Goal: Task Accomplishment & Management: Manage account settings

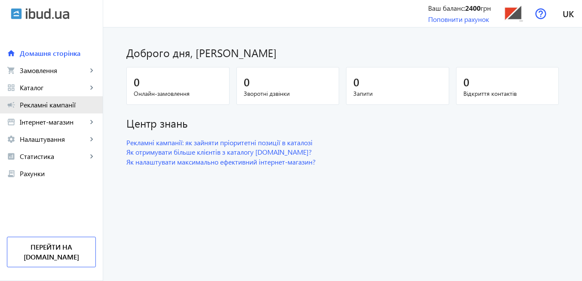
click at [40, 105] on span "Рекламні кампанії" at bounding box center [58, 105] width 76 height 9
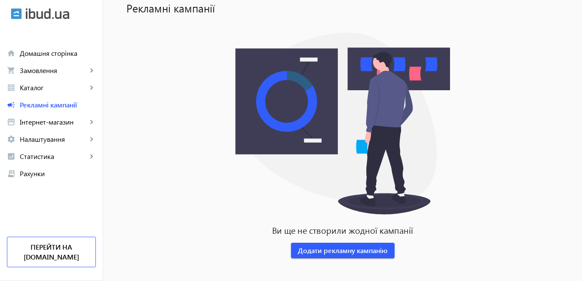
scroll to position [63, 0]
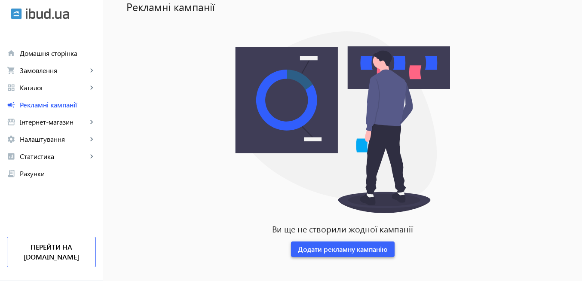
click at [362, 247] on span "Додати рекламну кампанію" at bounding box center [343, 249] width 90 height 9
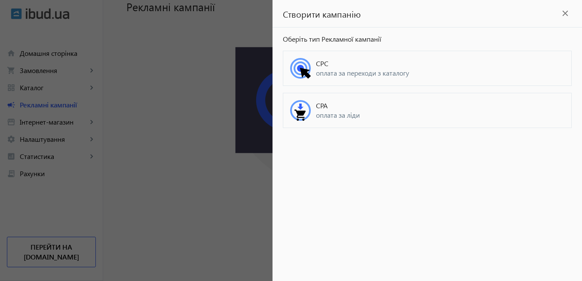
click at [339, 67] on span "CPC" at bounding box center [440, 63] width 248 height 9
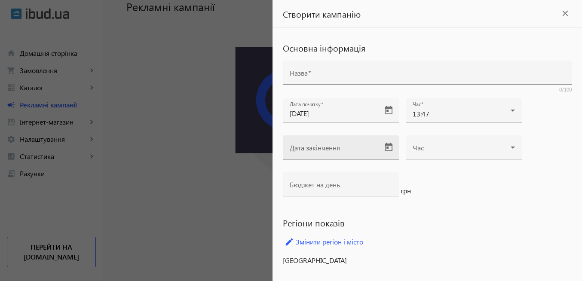
scroll to position [22, 0]
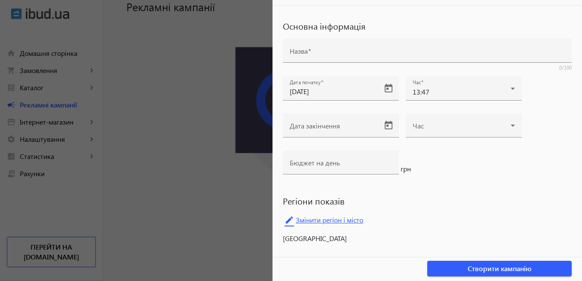
click at [342, 221] on link "edit Змінити регіон і місто" at bounding box center [427, 220] width 289 height 13
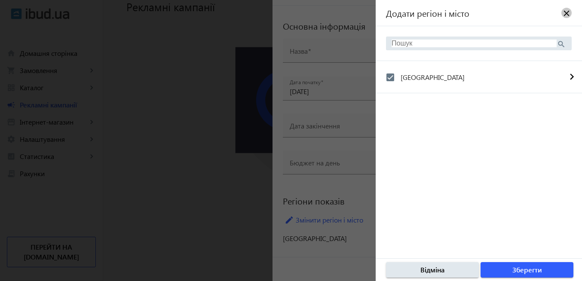
click at [564, 13] on mat-icon "close" at bounding box center [566, 13] width 9 height 9
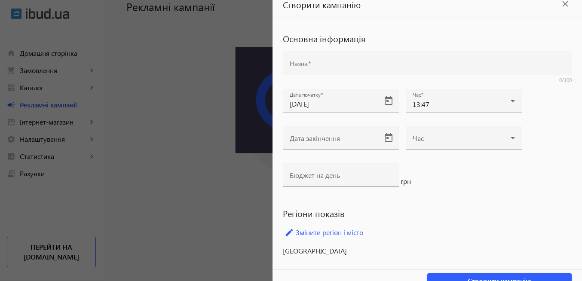
scroll to position [0, 0]
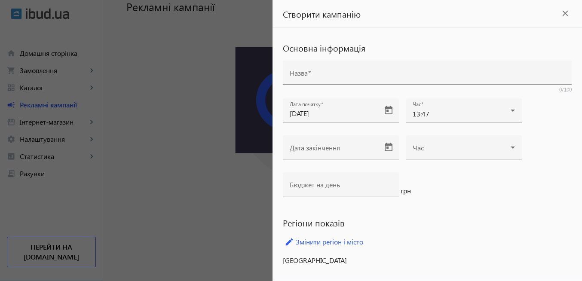
click at [562, 15] on mat-icon "close" at bounding box center [565, 13] width 13 height 13
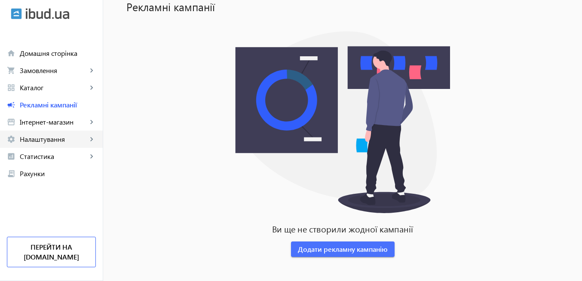
click at [66, 143] on span "Налаштування" at bounding box center [53, 139] width 67 height 9
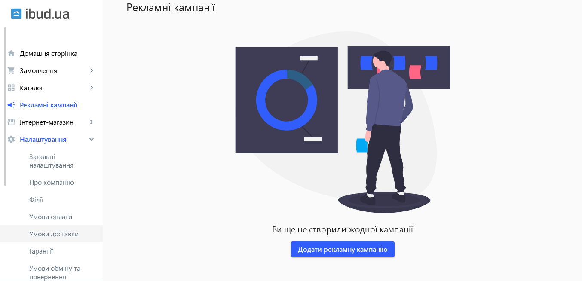
click at [70, 233] on span "Умови доставки" at bounding box center [62, 234] width 67 height 9
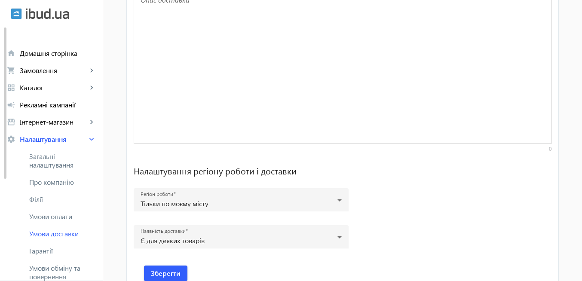
scroll to position [651, 0]
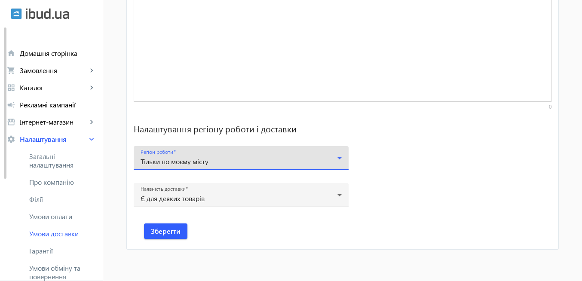
click at [335, 159] on icon at bounding box center [339, 158] width 10 height 10
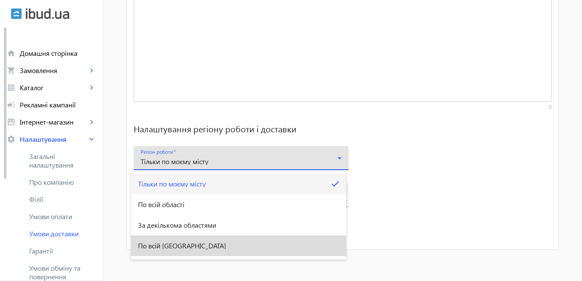
click at [183, 245] on span "По всій Україні" at bounding box center [182, 245] width 88 height 7
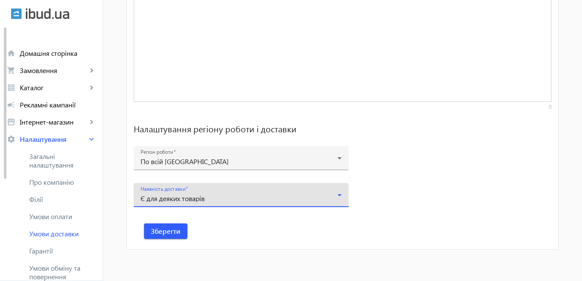
click at [340, 196] on icon at bounding box center [339, 195] width 10 height 10
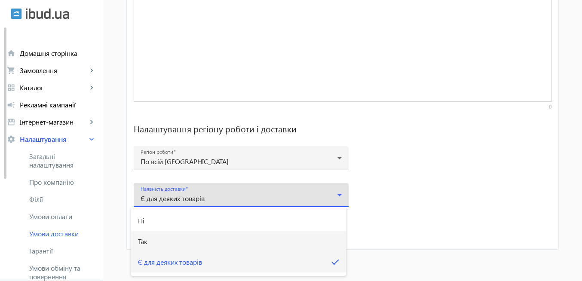
drag, startPoint x: 157, startPoint y: 242, endPoint x: 164, endPoint y: 243, distance: 6.9
click at [157, 242] on mat-option "Так" at bounding box center [238, 241] width 215 height 21
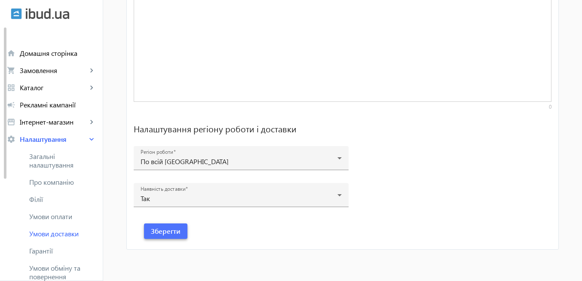
click at [171, 234] on span "Зберегти" at bounding box center [166, 231] width 30 height 9
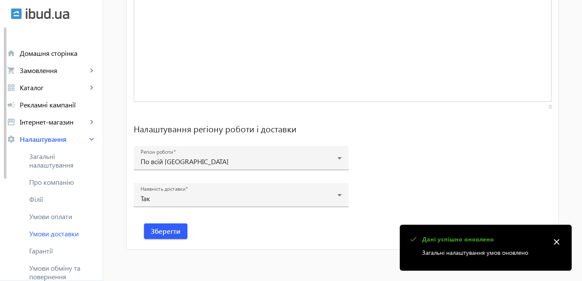
click at [558, 241] on mat-icon "close" at bounding box center [556, 242] width 13 height 13
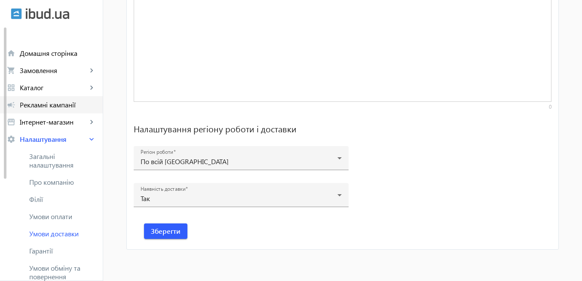
click at [58, 106] on span "Рекламні кампанії" at bounding box center [58, 105] width 76 height 9
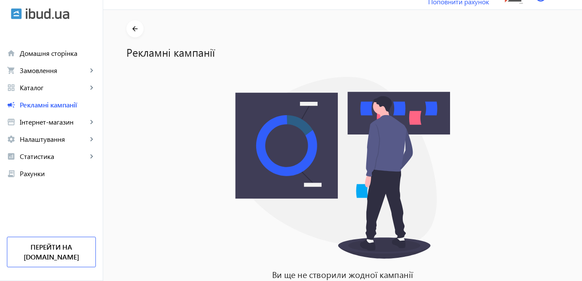
scroll to position [63, 0]
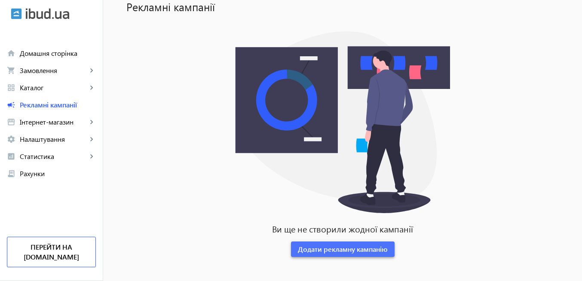
click at [355, 248] on span "Додати рекламну кампанію" at bounding box center [343, 249] width 90 height 9
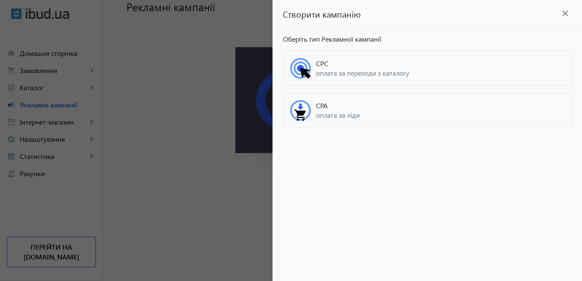
click at [324, 67] on span "CPC" at bounding box center [440, 63] width 248 height 9
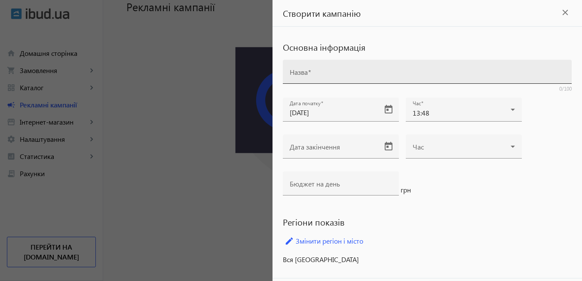
scroll to position [0, 0]
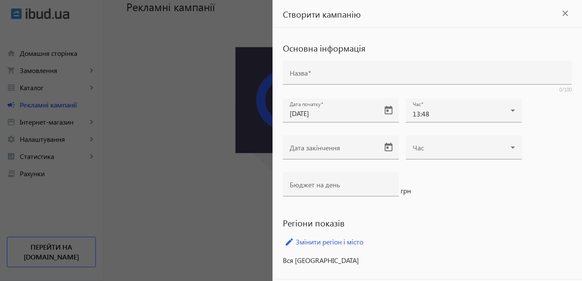
click at [560, 10] on mat-icon "close" at bounding box center [565, 13] width 13 height 13
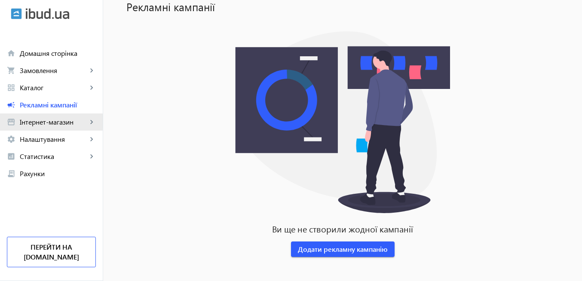
click at [39, 122] on span "Інтернет-магазин" at bounding box center [53, 122] width 67 height 9
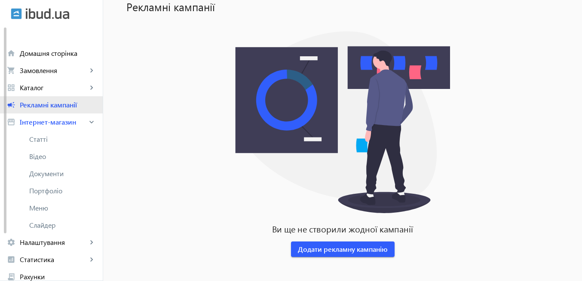
click at [37, 106] on span "Рекламні кампанії" at bounding box center [58, 105] width 76 height 9
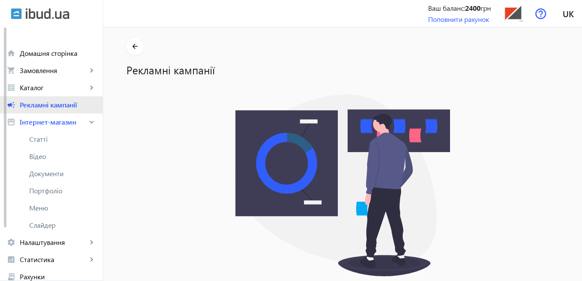
click at [55, 107] on span "Рекламні кампанії" at bounding box center [58, 105] width 76 height 9
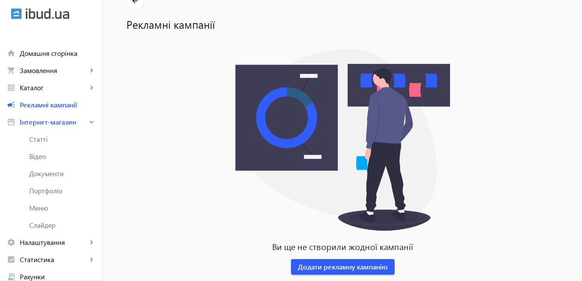
scroll to position [63, 0]
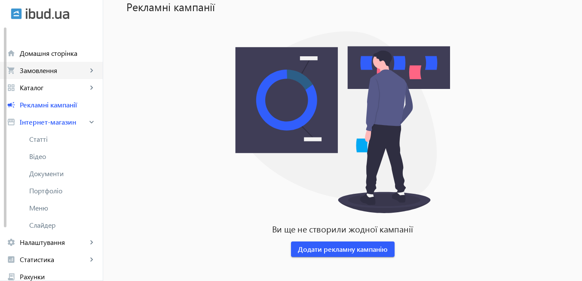
click at [34, 70] on span "Замовлення" at bounding box center [53, 70] width 67 height 9
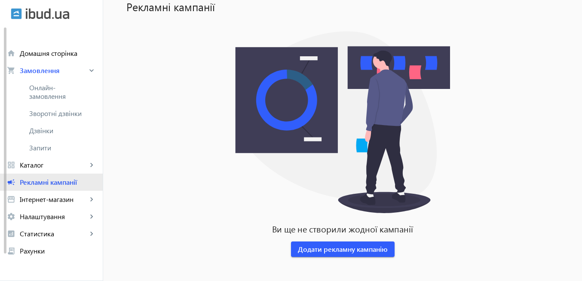
click at [59, 181] on span "Рекламні кампанії" at bounding box center [58, 182] width 76 height 9
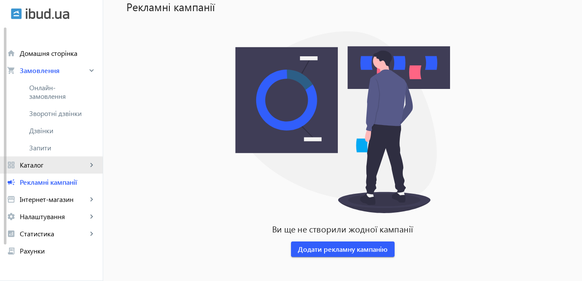
click at [40, 168] on span "Каталог" at bounding box center [53, 165] width 67 height 9
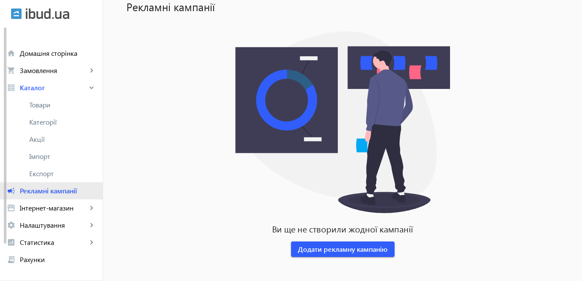
click at [65, 190] on span "Рекламні кампанії" at bounding box center [58, 191] width 76 height 9
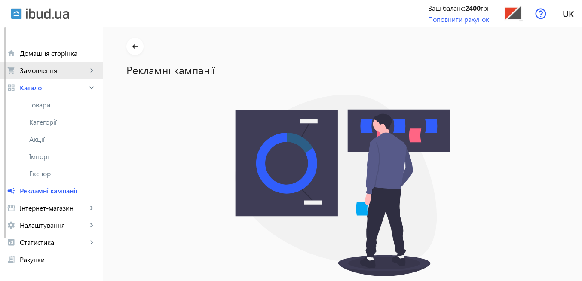
click at [45, 68] on span "Замовлення" at bounding box center [53, 70] width 67 height 9
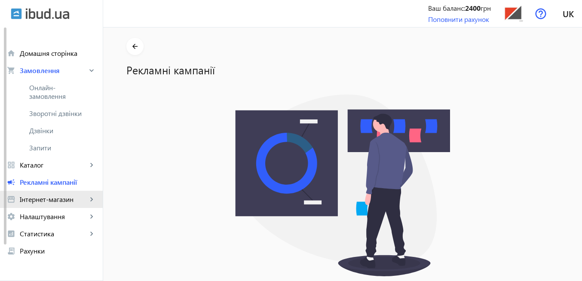
click at [53, 202] on span "Інтернет-магазин" at bounding box center [53, 199] width 67 height 9
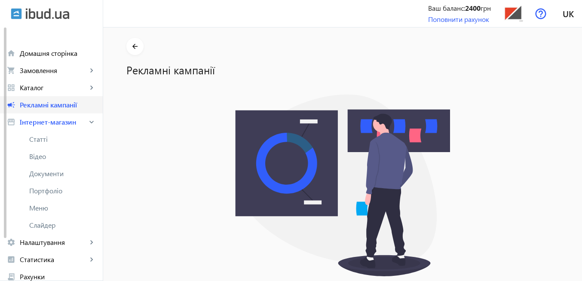
click at [41, 104] on span "Рекламні кампанії" at bounding box center [58, 105] width 76 height 9
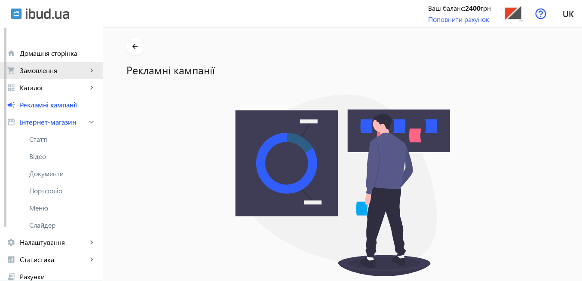
click at [57, 74] on span "Замовлення" at bounding box center [53, 70] width 67 height 9
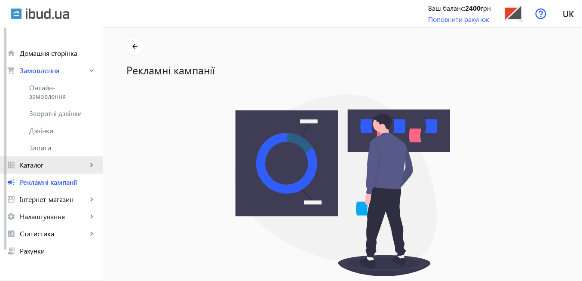
click at [39, 167] on span "Каталог" at bounding box center [53, 165] width 67 height 9
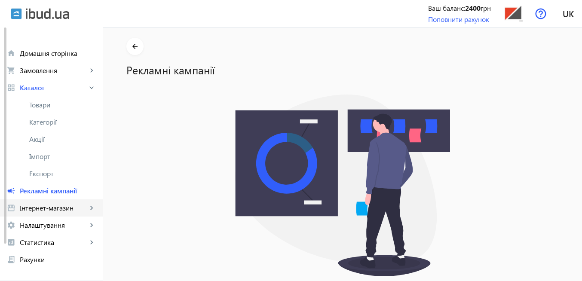
click at [40, 208] on span "Інтернет-магазин" at bounding box center [53, 208] width 67 height 9
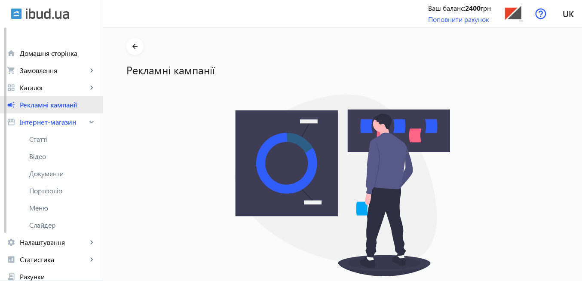
click at [43, 106] on span "Рекламні кампанії" at bounding box center [58, 105] width 76 height 9
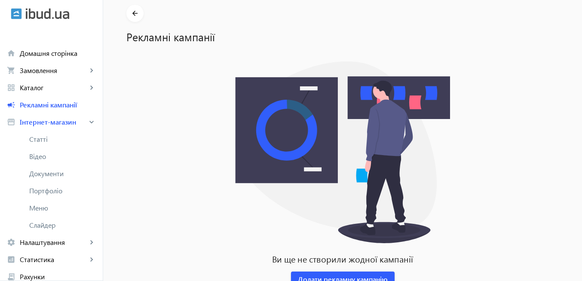
scroll to position [63, 0]
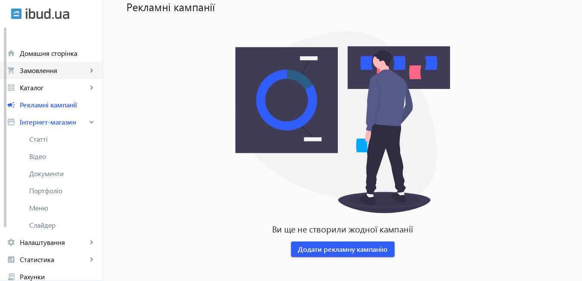
click at [48, 75] on link "shopping_cart Замовлення keyboard_arrow_right" at bounding box center [51, 70] width 103 height 17
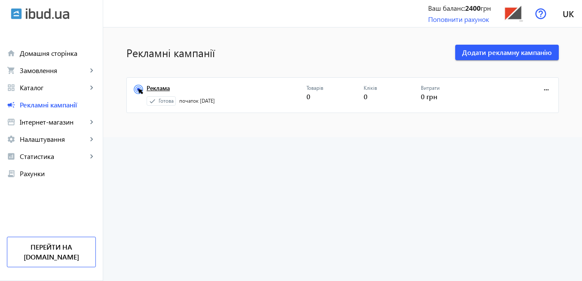
click at [156, 89] on link "Реклама" at bounding box center [227, 91] width 160 height 12
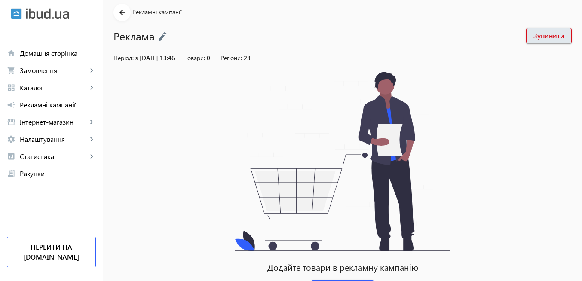
scroll to position [73, 0]
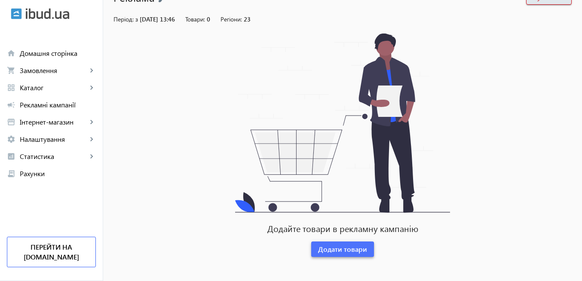
click at [337, 251] on span "Додати товари" at bounding box center [342, 249] width 49 height 9
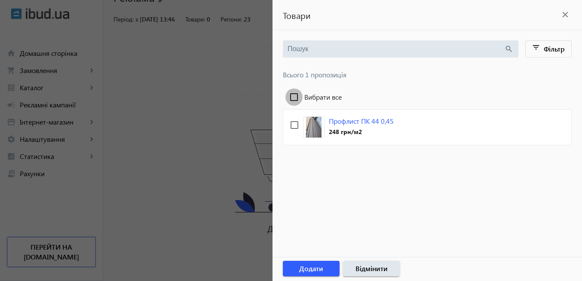
click at [293, 96] on input "Вибрати все" at bounding box center [293, 97] width 17 height 17
checkbox input "true"
click at [564, 15] on mat-icon "close" at bounding box center [565, 14] width 13 height 13
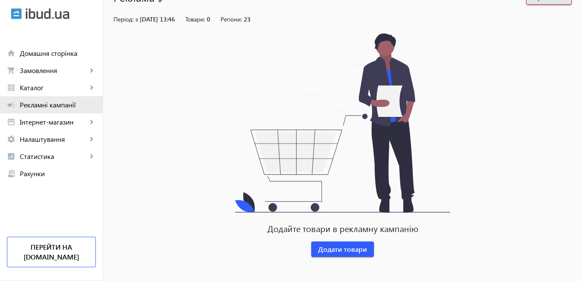
click at [58, 104] on span "Рекламні кампанії" at bounding box center [58, 105] width 76 height 9
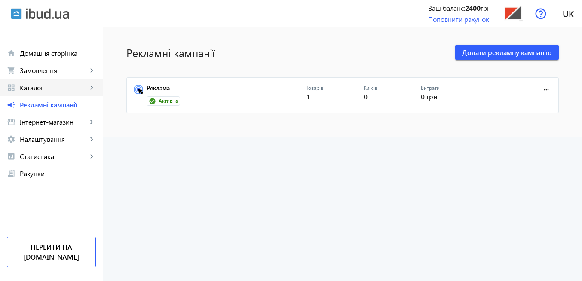
click at [46, 86] on span "Каталог" at bounding box center [53, 87] width 67 height 9
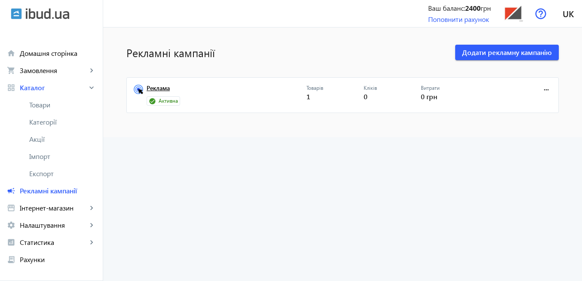
click at [150, 91] on link "Реклама" at bounding box center [227, 91] width 160 height 12
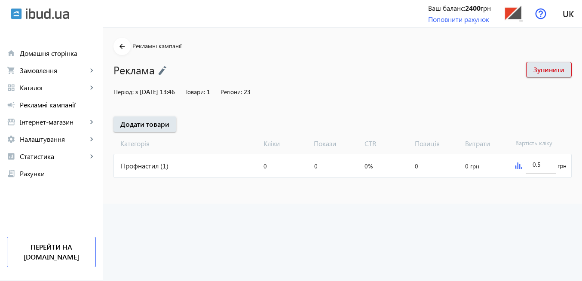
click at [515, 165] on img at bounding box center [518, 165] width 7 height 7
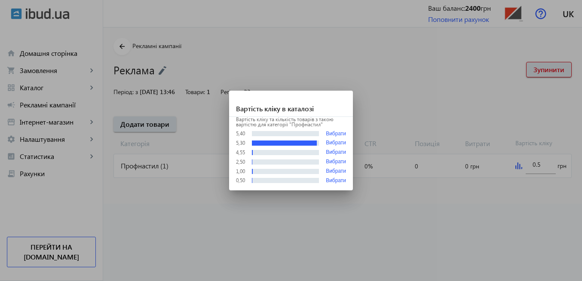
drag, startPoint x: 235, startPoint y: 145, endPoint x: 245, endPoint y: 145, distance: 9.9
click at [245, 145] on div "Вартість кліку та кількість товарів з такою вартістю для категорії "Профнастил"…" at bounding box center [291, 154] width 124 height 74
click at [240, 160] on div "2,50" at bounding box center [240, 161] width 9 height 5
drag, startPoint x: 236, startPoint y: 172, endPoint x: 247, endPoint y: 171, distance: 11.7
click at [247, 171] on div "Вартість кліку та кількість товарів з такою вартістю для категорії "Профнастил"…" at bounding box center [291, 154] width 124 height 74
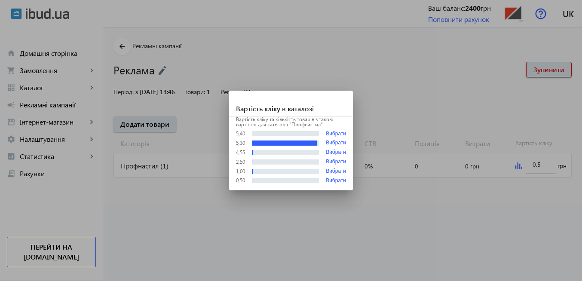
drag, startPoint x: 233, startPoint y: 162, endPoint x: 245, endPoint y: 161, distance: 12.5
click at [245, 161] on div "Вартість кліку та кількість товарів з такою вартістю для категорії "Профнастил"…" at bounding box center [291, 154] width 124 height 74
click at [247, 195] on div at bounding box center [291, 140] width 582 height 281
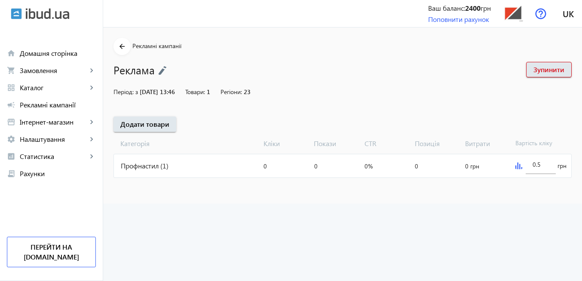
click at [514, 166] on div "0.5 грн" at bounding box center [541, 165] width 59 height 23
click at [517, 168] on img at bounding box center [518, 165] width 7 height 7
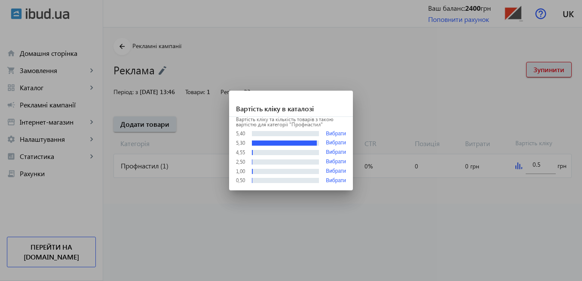
click at [223, 224] on div at bounding box center [291, 140] width 582 height 281
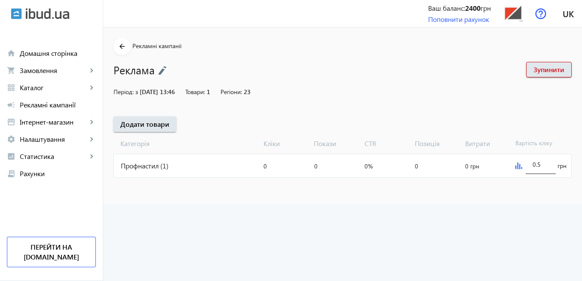
click at [547, 167] on input "0.5" at bounding box center [541, 164] width 16 height 8
click at [234, 210] on advertising "arrow_back Рекламні кампанії Реклама Зупинити Період: з [DATE] 13:46 Товари: 1 …" at bounding box center [342, 155] width 479 height 254
click at [517, 162] on img at bounding box center [518, 165] width 7 height 7
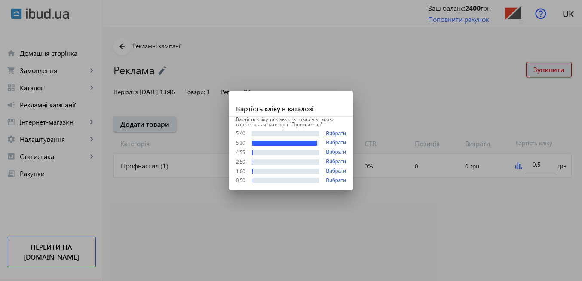
click at [351, 213] on div at bounding box center [291, 140] width 582 height 281
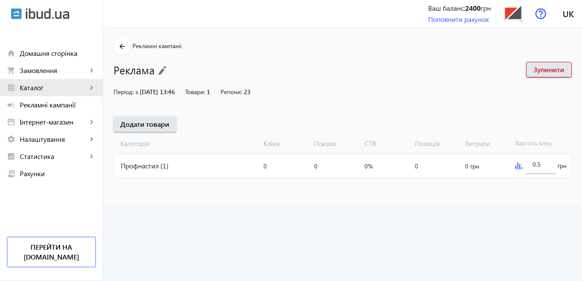
click at [46, 86] on span "Каталог" at bounding box center [53, 87] width 67 height 9
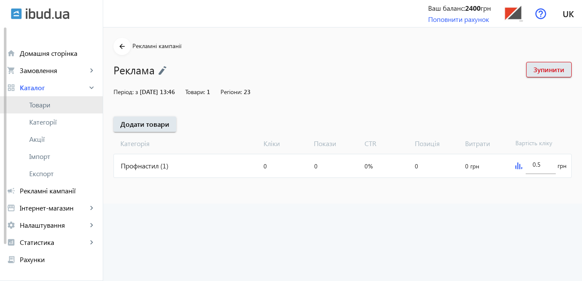
click at [56, 105] on span "Товари" at bounding box center [62, 105] width 67 height 9
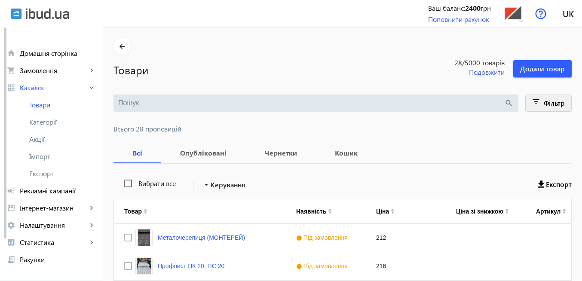
click at [534, 106] on mat-icon "filter_list" at bounding box center [536, 103] width 12 height 12
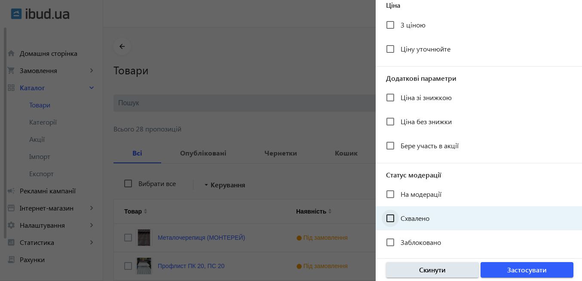
scroll to position [191, 0]
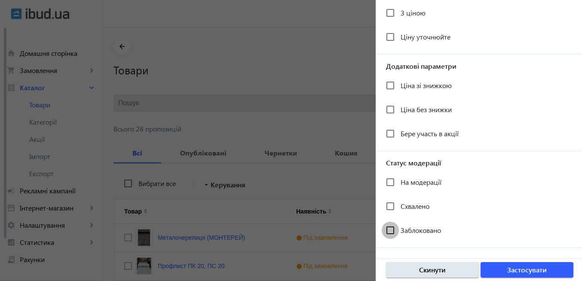
drag, startPoint x: 388, startPoint y: 231, endPoint x: 433, endPoint y: 259, distance: 53.7
click at [389, 231] on input "Заблоковано" at bounding box center [390, 230] width 17 height 17
checkbox input "true"
click at [497, 273] on span "button" at bounding box center [527, 270] width 93 height 21
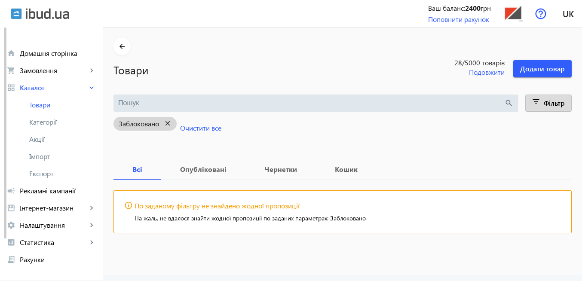
click at [163, 123] on mat-icon "close" at bounding box center [168, 123] width 18 height 11
